Goal: Information Seeking & Learning: Understand process/instructions

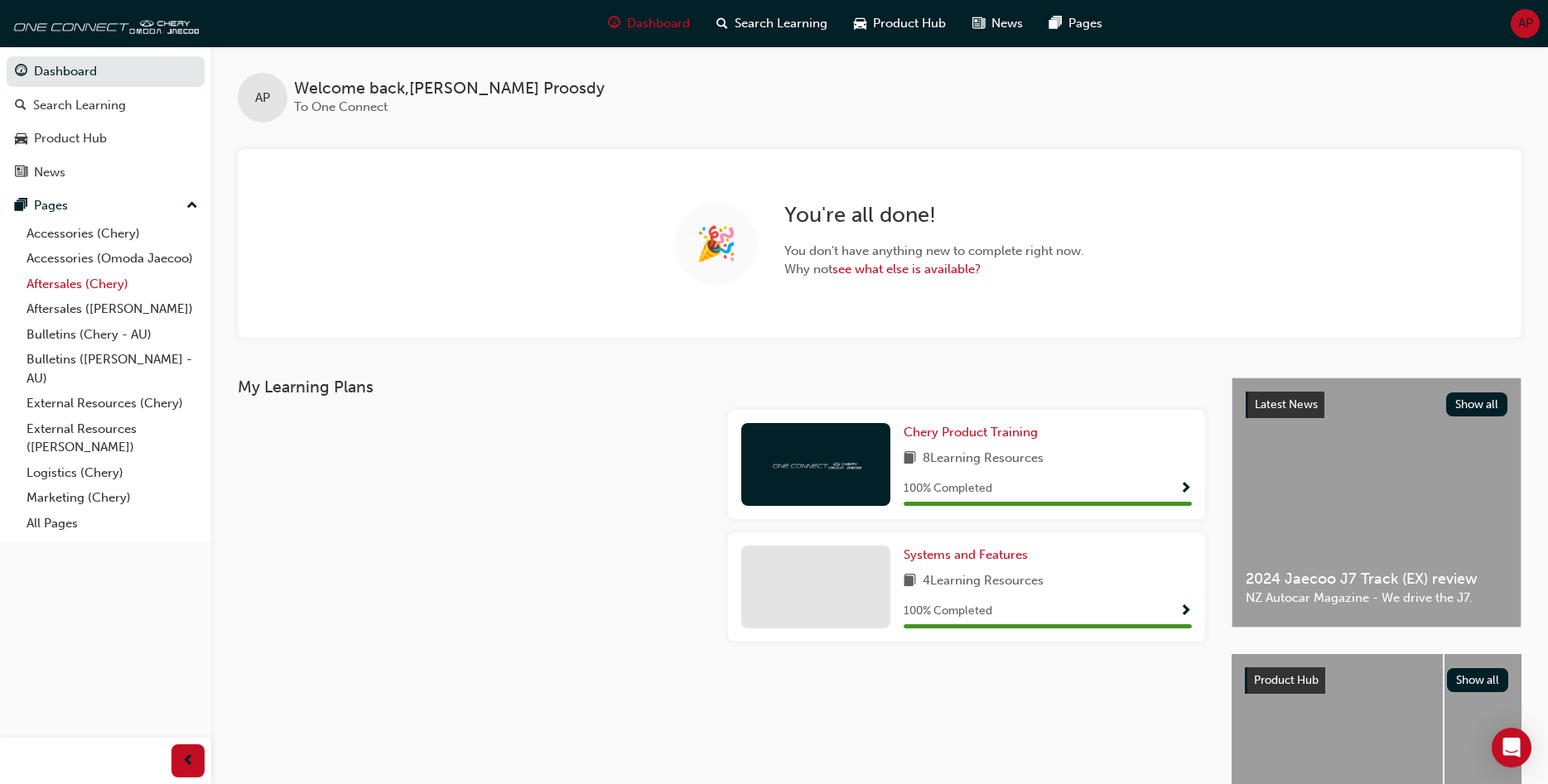
click at [82, 282] on link "Aftersales (Chery)" at bounding box center [112, 284] width 185 height 25
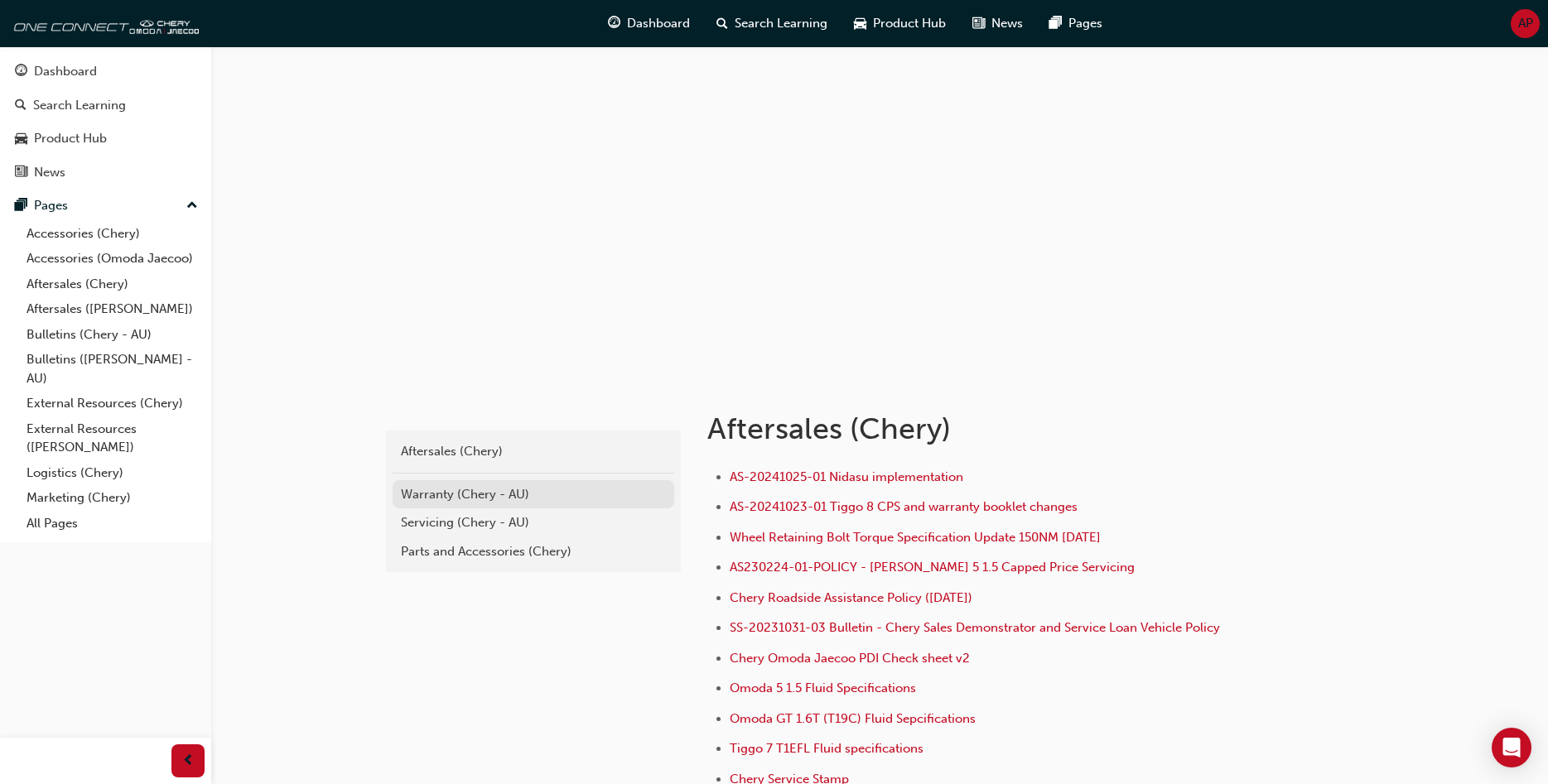
click at [444, 493] on div "Warranty (Chery - AU)" at bounding box center [534, 494] width 265 height 19
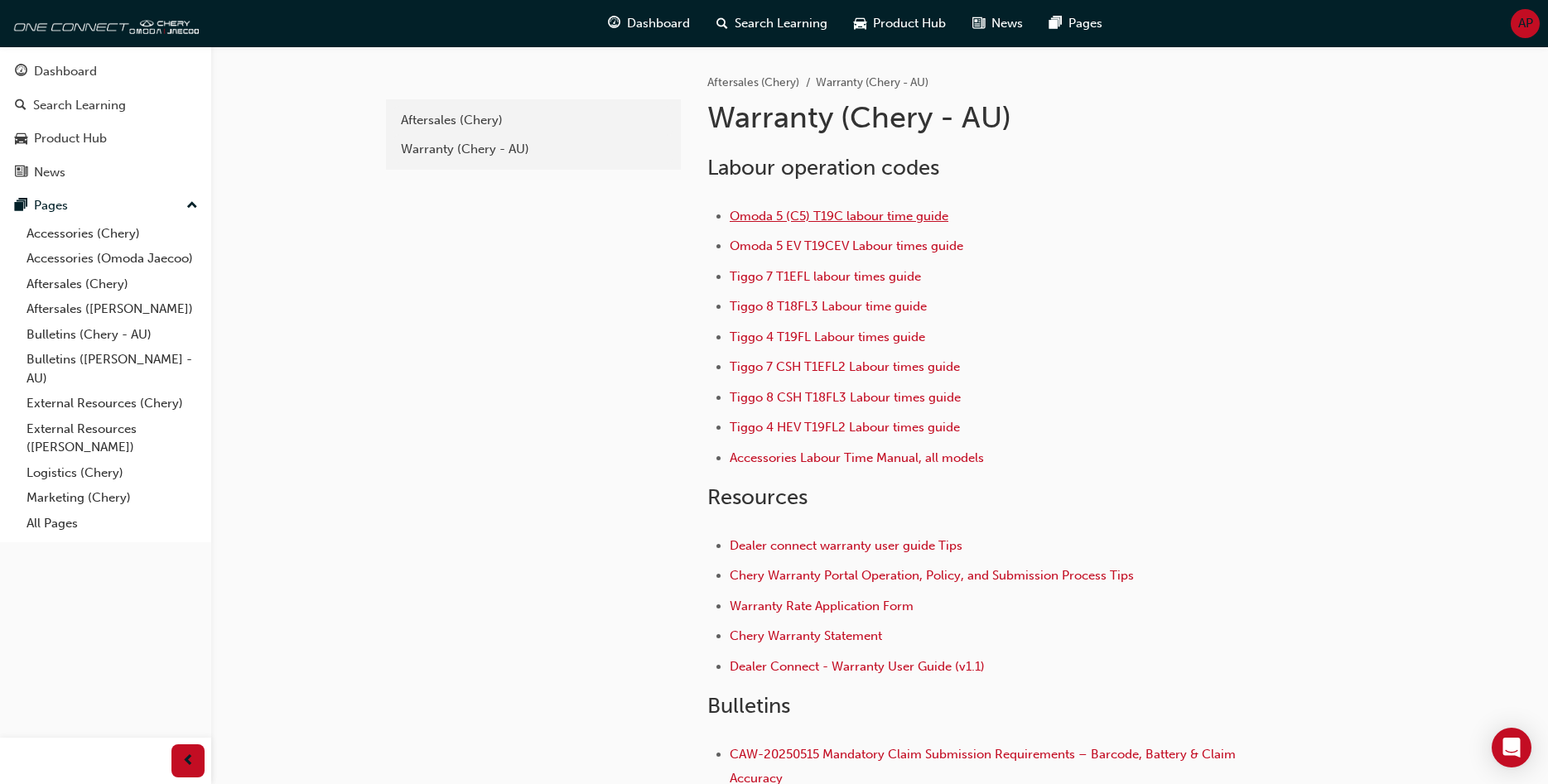
click at [816, 212] on span "Omoda 5 (C5) T19C labour time guide" at bounding box center [839, 216] width 219 height 15
